Goal: Task Accomplishment & Management: Manage account settings

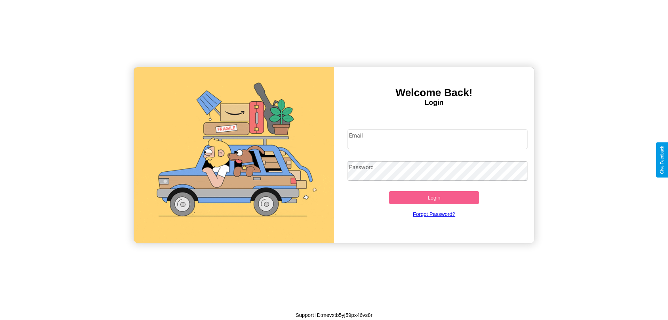
click at [437, 139] on input "Email" at bounding box center [437, 138] width 180 height 19
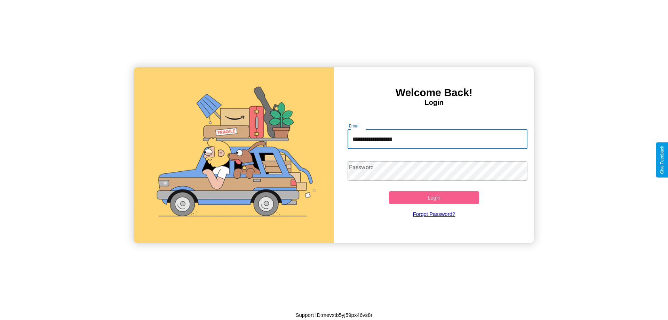
type input "**********"
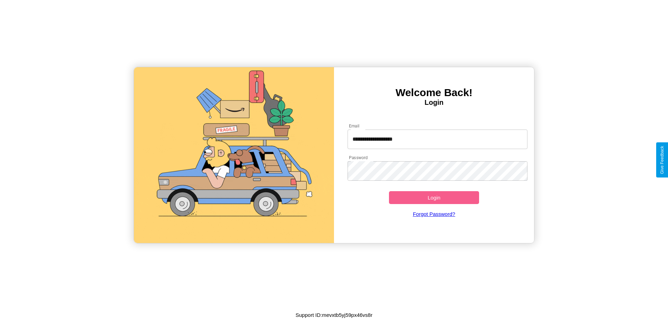
click at [434, 197] on button "Login" at bounding box center [434, 197] width 90 height 13
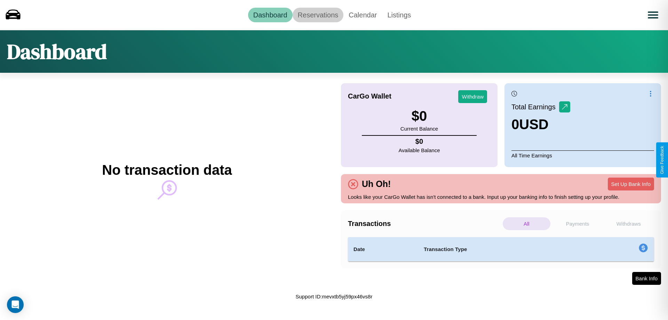
click at [318, 15] on link "Reservations" at bounding box center [317, 15] width 51 height 15
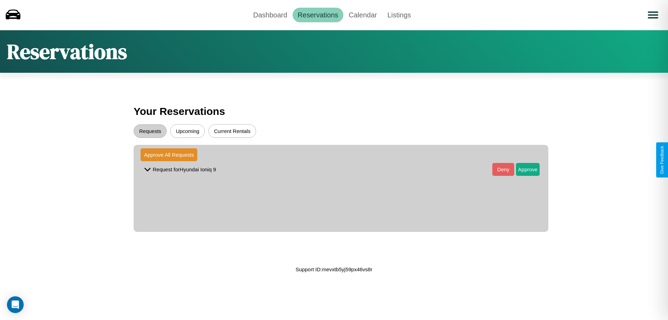
click at [187, 131] on button "Upcoming" at bounding box center [187, 131] width 35 height 14
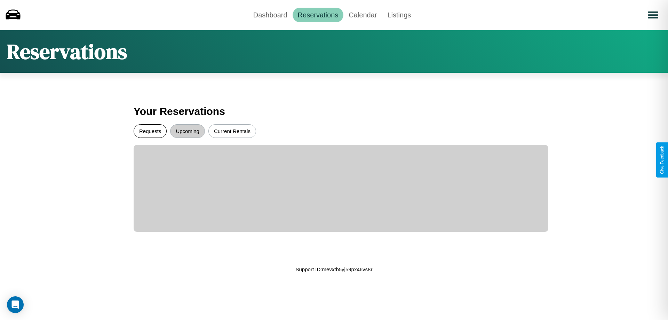
click at [150, 131] on button "Requests" at bounding box center [150, 131] width 33 height 14
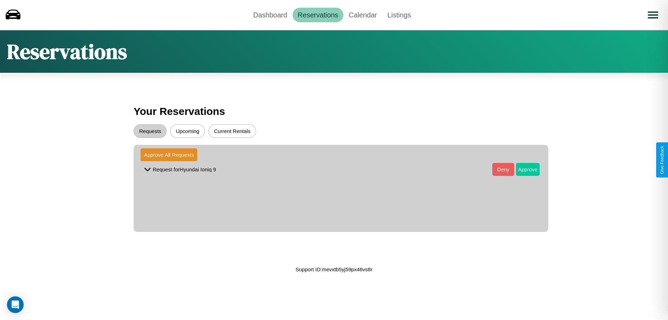
click at [522, 169] on button "Approve" at bounding box center [528, 169] width 24 height 13
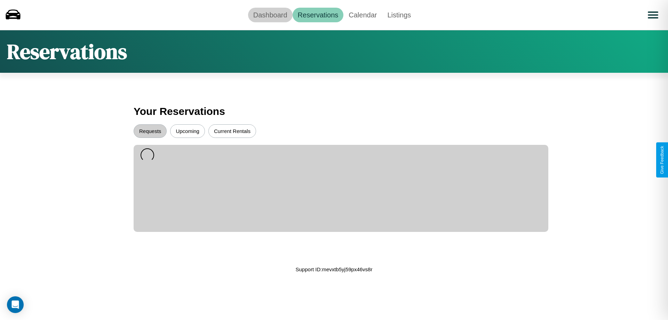
click at [270, 15] on link "Dashboard" at bounding box center [270, 15] width 45 height 15
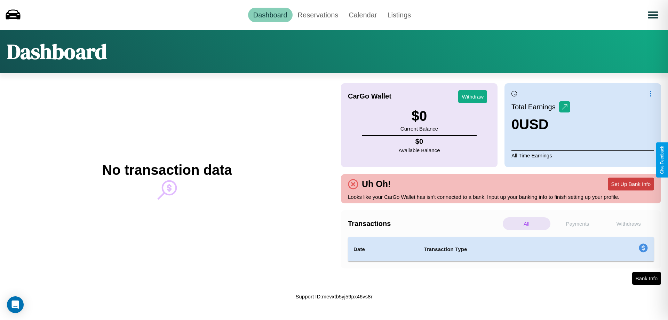
click at [631, 184] on button "Set Up Bank Info" at bounding box center [631, 183] width 46 height 13
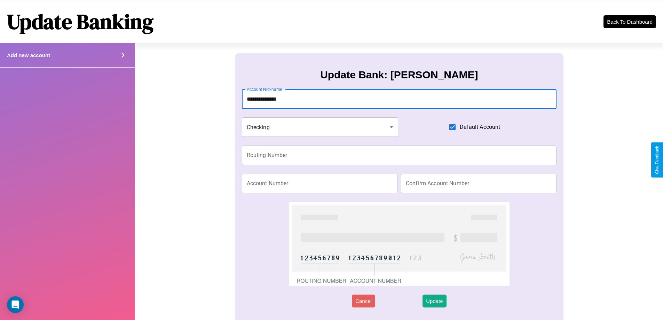
type input "**********"
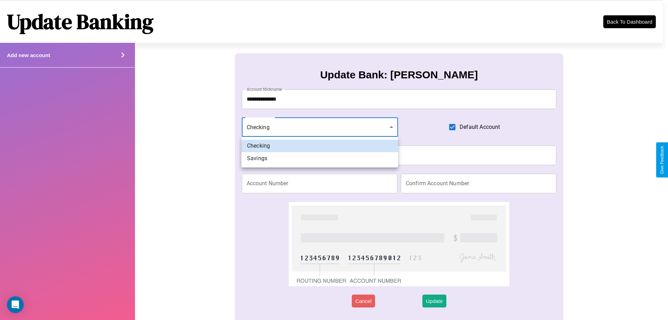
click at [320, 127] on div at bounding box center [334, 160] width 668 height 320
